Goal: Use online tool/utility: Use online tool/utility

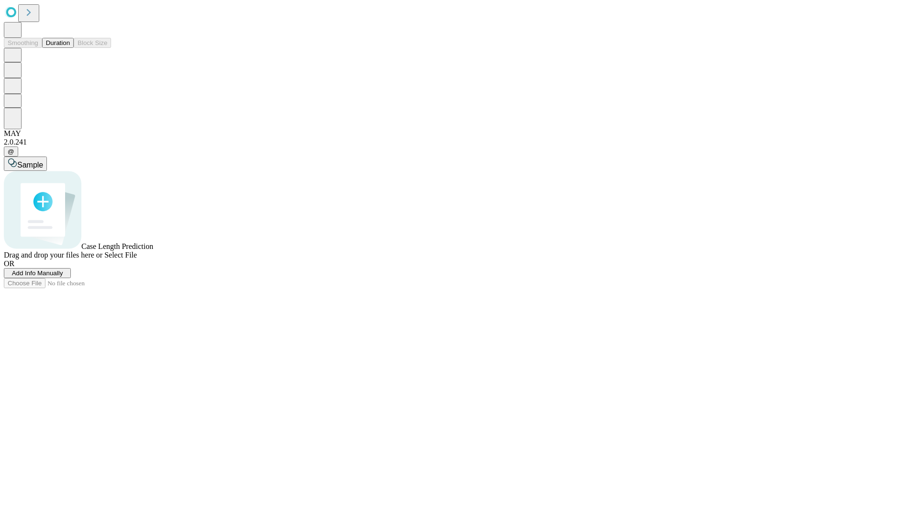
click at [70, 48] on button "Duration" at bounding box center [58, 43] width 32 height 10
click at [137, 259] on span "Select File" at bounding box center [120, 255] width 33 height 8
